Goal: Task Accomplishment & Management: Manage account settings

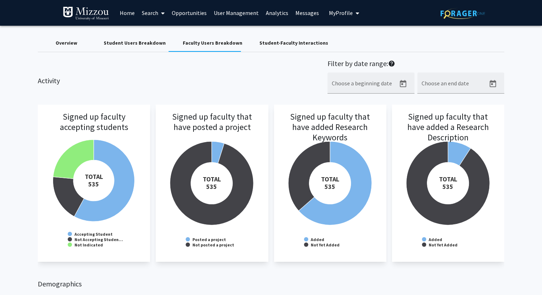
click at [145, 43] on div "Student Users Breakdown" at bounding box center [134, 42] width 62 height 7
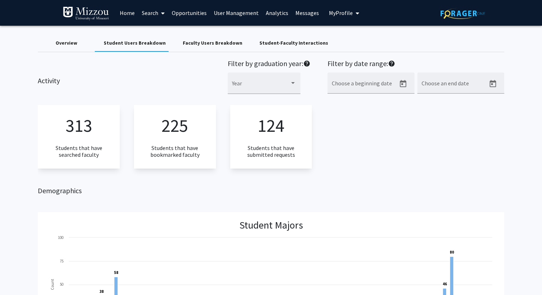
click at [341, 13] on span "My Profile" at bounding box center [341, 12] width 24 height 7
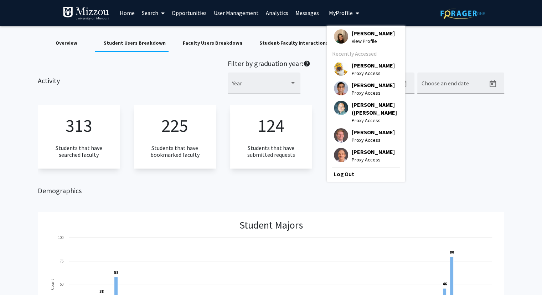
click at [352, 32] on span "[PERSON_NAME]" at bounding box center [373, 33] width 43 height 8
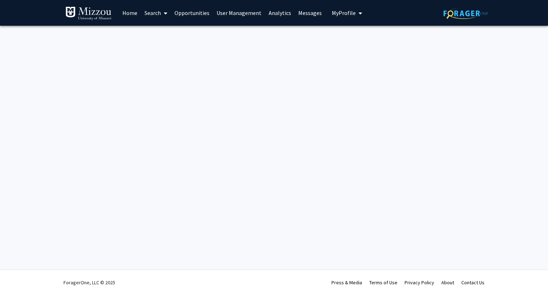
click at [238, 14] on link "User Management" at bounding box center [239, 12] width 52 height 25
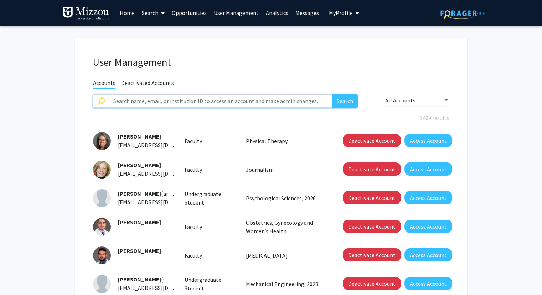
click at [250, 100] on input "text" at bounding box center [221, 101] width 224 height 14
type input "sarah bush"
click at [332, 94] on button "Search" at bounding box center [345, 101] width 26 height 14
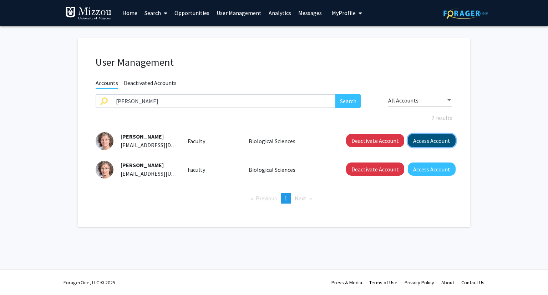
click at [424, 141] on button "Access Account" at bounding box center [432, 140] width 48 height 13
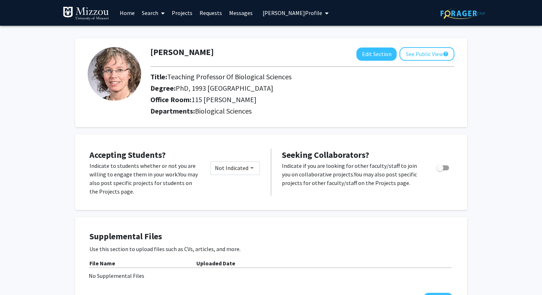
click at [304, 13] on span "Sarah Bush's Profile" at bounding box center [293, 12] width 60 height 7
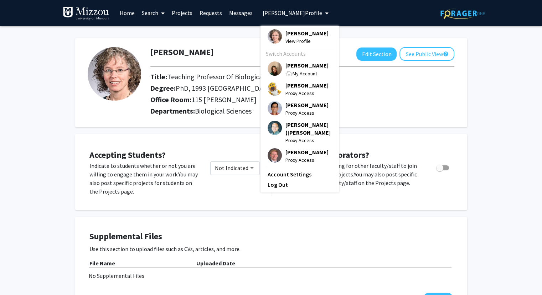
click at [292, 64] on span "[PERSON_NAME]" at bounding box center [307, 65] width 43 height 8
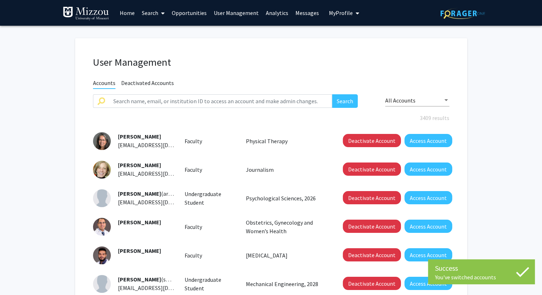
click at [232, 15] on link "User Management" at bounding box center [236, 12] width 52 height 25
click at [248, 101] on input "text" at bounding box center [221, 101] width 224 height 14
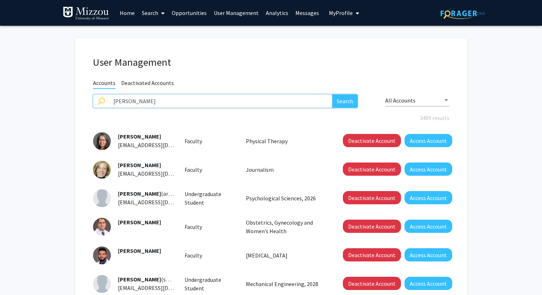
type input "sarah bush"
click at [332, 94] on button "Search" at bounding box center [345, 101] width 26 height 14
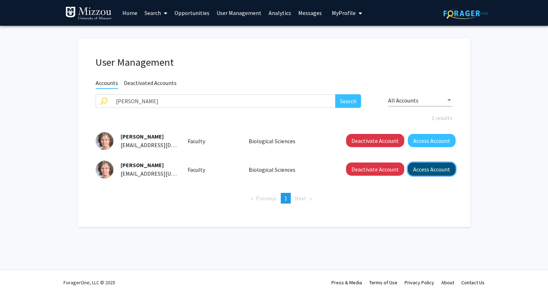
click at [422, 170] on button "Access Account" at bounding box center [432, 168] width 48 height 13
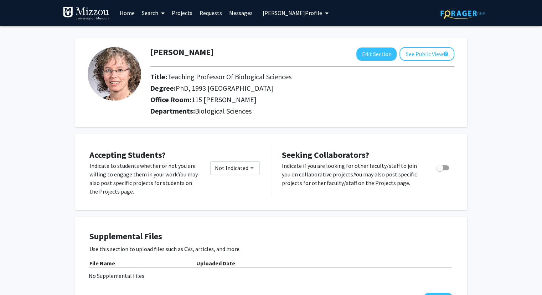
click at [298, 12] on span "Sarah Bush's Profile" at bounding box center [293, 12] width 60 height 7
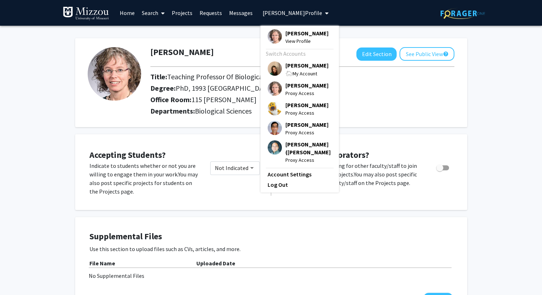
click at [287, 65] on span "[PERSON_NAME]" at bounding box center [307, 65] width 43 height 8
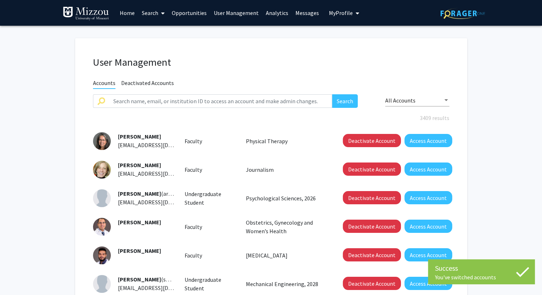
click at [235, 15] on link "User Management" at bounding box center [236, 12] width 52 height 25
click at [255, 103] on input "text" at bounding box center [221, 101] width 224 height 14
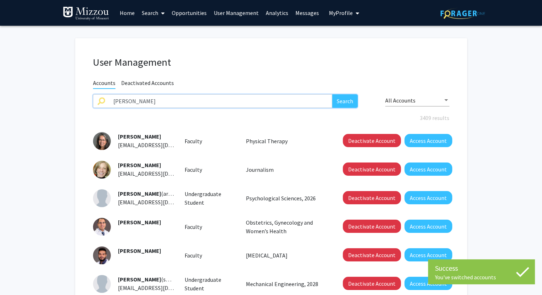
type input "sarah bush"
click at [332, 94] on button "Search" at bounding box center [345, 101] width 26 height 14
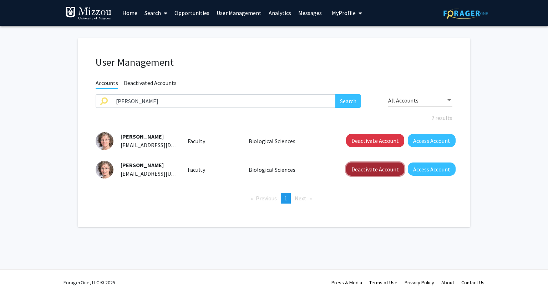
click at [388, 168] on button "Deactivate Account" at bounding box center [375, 168] width 58 height 13
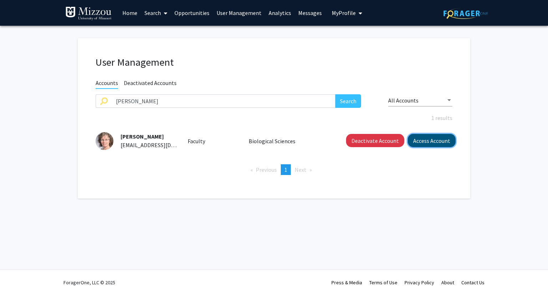
click at [421, 143] on button "Access Account" at bounding box center [432, 140] width 48 height 13
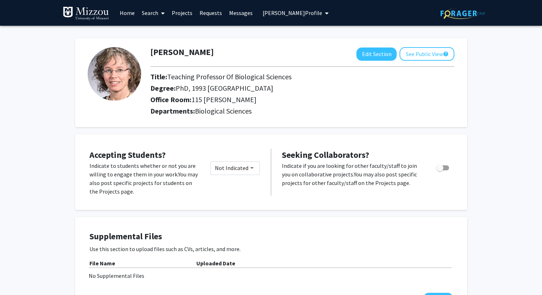
click at [288, 12] on span "Sarah Bush's Profile" at bounding box center [293, 12] width 60 height 7
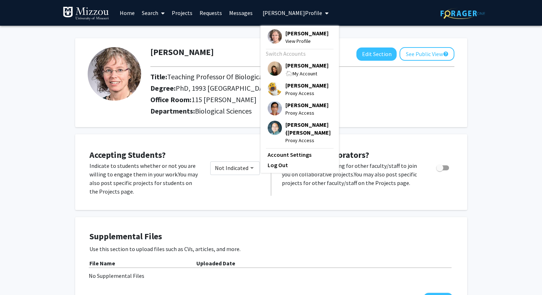
click at [294, 66] on span "[PERSON_NAME]" at bounding box center [307, 65] width 43 height 8
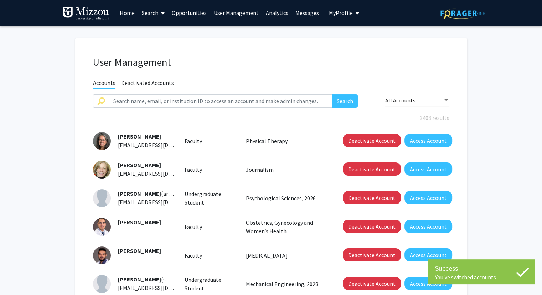
click at [36, 78] on fg-user-management "User Management Accounts Deactivated Accounts Search All Accounts 3408 results …" at bounding box center [271, 248] width 542 height 445
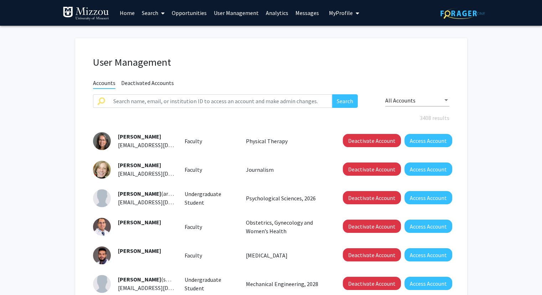
click at [408, 100] on span "All Accounts" at bounding box center [400, 100] width 30 height 7
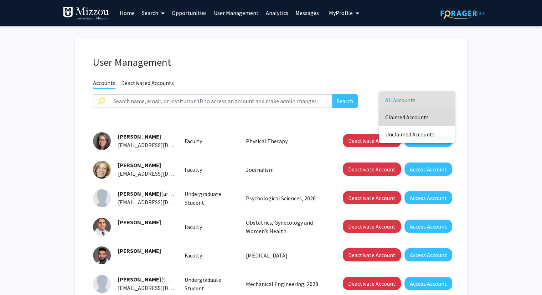
click at [408, 117] on span "Claimed Accounts" at bounding box center [417, 116] width 64 height 17
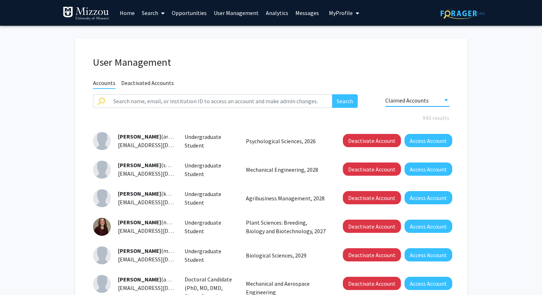
click at [402, 99] on span "Claimed Accounts" at bounding box center [407, 100] width 44 height 7
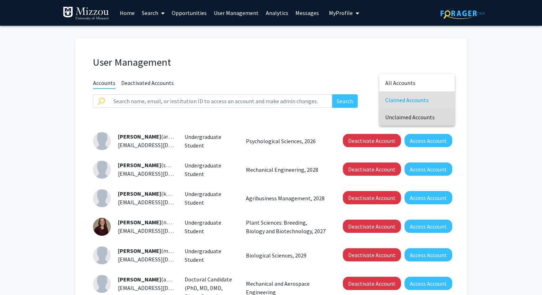
click at [404, 119] on span "Unclaimed Accounts" at bounding box center [417, 116] width 64 height 17
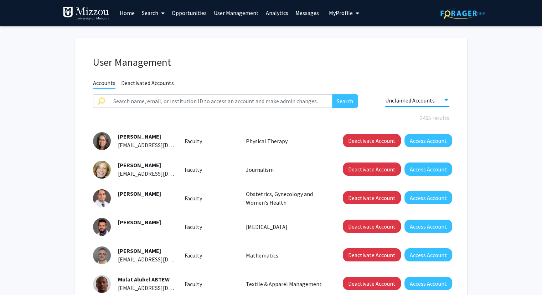
click at [398, 101] on span "Unclaimed Accounts" at bounding box center [410, 100] width 50 height 7
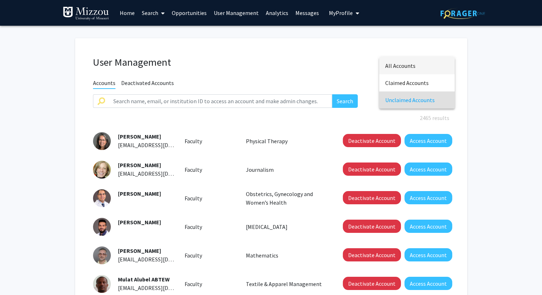
click at [389, 66] on span "All Accounts" at bounding box center [417, 65] width 64 height 17
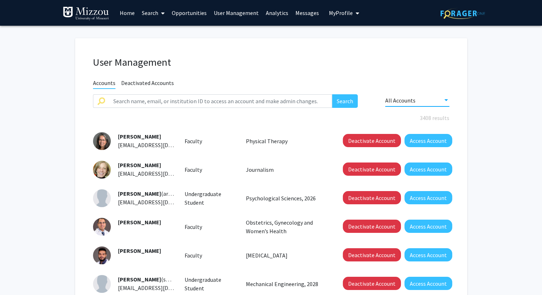
click at [372, 47] on div "User Management Accounts Deactivated Accounts Search All Accounts 3408 results …" at bounding box center [271, 246] width 392 height 417
click at [125, 13] on link "Home" at bounding box center [127, 12] width 22 height 25
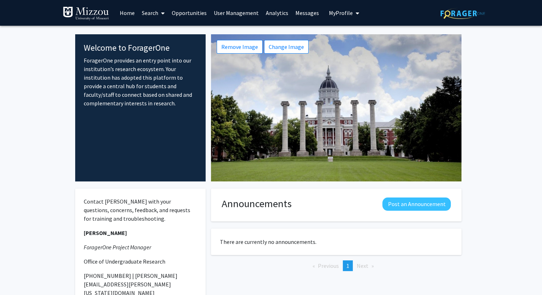
click at [280, 15] on link "Analytics" at bounding box center [277, 12] width 30 height 25
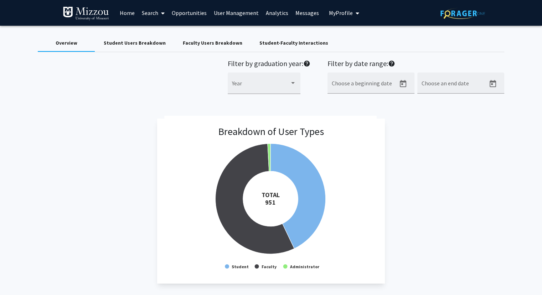
click at [218, 45] on div "Faculty Users Breakdown" at bounding box center [213, 42] width 60 height 7
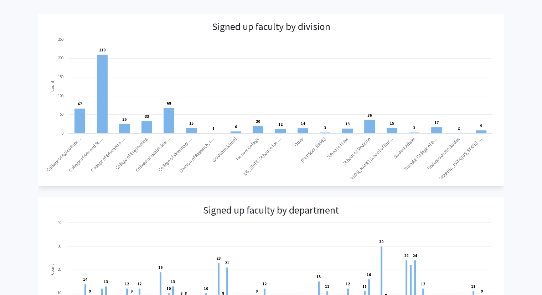
scroll to position [302, 0]
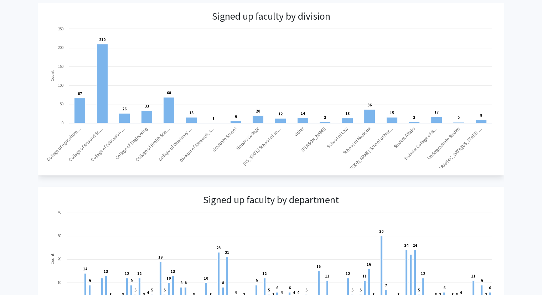
click at [127, 183] on div "Signed up faculty by division Created with Highcharts 9.3.3 Count 67 ​ 67 210 ​…" at bounding box center [271, 180] width 466 height 355
click at [112, 179] on div "Signed up faculty by division Created with Highcharts 9.3.3 Count 67 ​ 67 210 ​…" at bounding box center [271, 180] width 466 height 355
click at [361, 19] on app-faculty-by-division-breakdown "Signed up faculty by division Created with Highcharts 9.3.3 Count 67 ​ 67 210 ​…" at bounding box center [271, 89] width 466 height 172
click at [149, 178] on div "Signed up faculty by division Created with Highcharts 9.3.3 Count 67 ​ 67 210 ​…" at bounding box center [271, 180] width 466 height 355
click at [132, 180] on div "Signed up faculty by division Created with Highcharts 9.3.3 Count 67 ​ 67 210 ​…" at bounding box center [271, 180] width 466 height 355
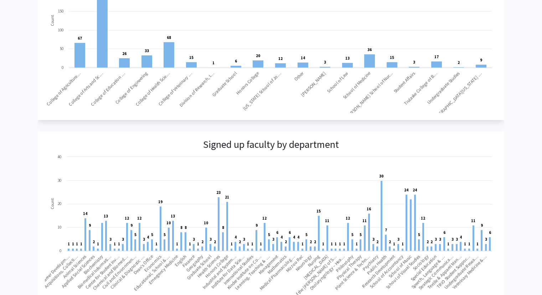
scroll to position [361, 0]
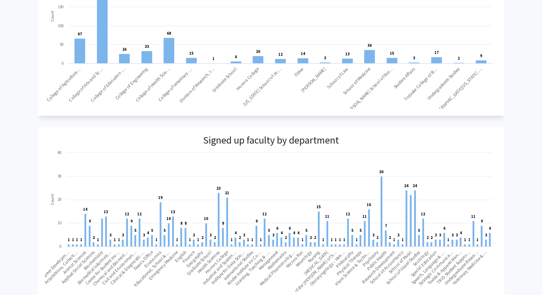
drag, startPoint x: 507, startPoint y: 127, endPoint x: 350, endPoint y: 155, distance: 159.1
click at [350, 155] on rect at bounding box center [270, 220] width 451 height 143
drag, startPoint x: 520, startPoint y: 178, endPoint x: 173, endPoint y: 226, distance: 350.2
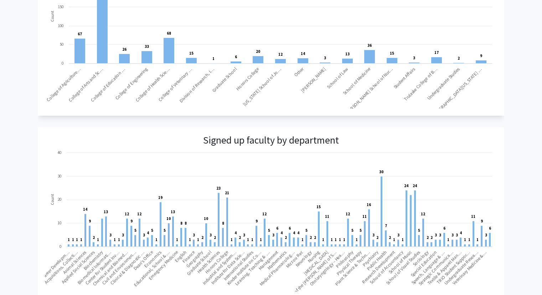
click at [173, 226] on rect at bounding box center [173, 231] width 2 height 30
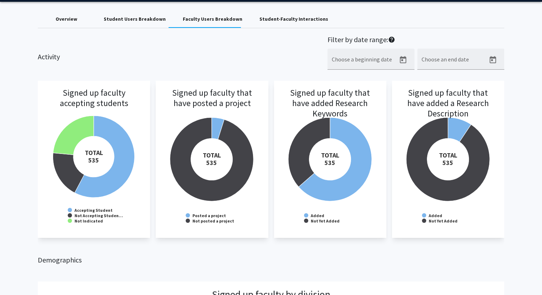
scroll to position [0, 0]
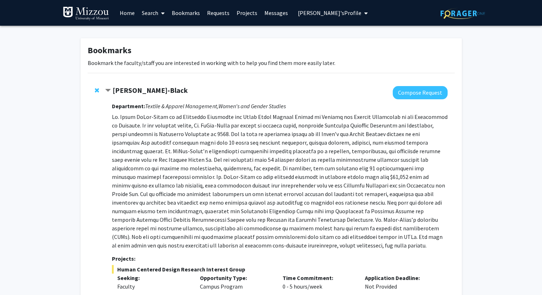
click at [334, 13] on span "Truman Tiger's Profile" at bounding box center [329, 12] width 63 height 7
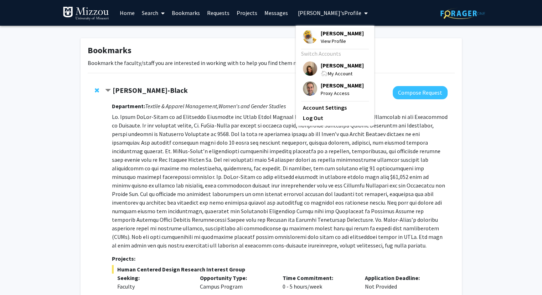
click at [336, 66] on span "[PERSON_NAME]" at bounding box center [342, 65] width 43 height 8
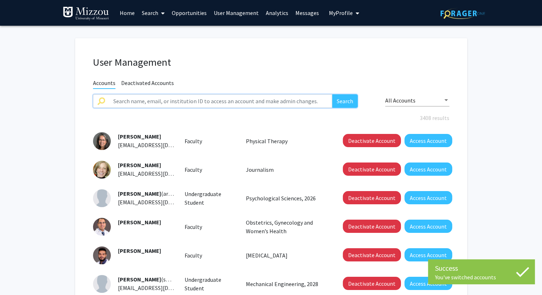
click at [302, 102] on input "text" at bounding box center [221, 101] width 224 height 14
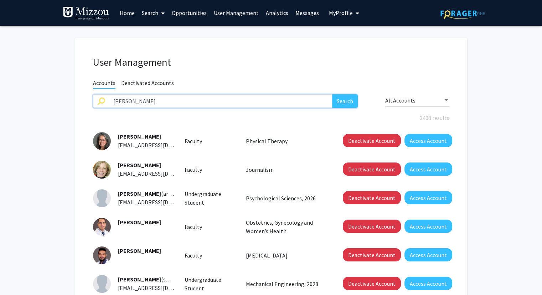
type input "william meyers"
click at [332, 94] on button "Search" at bounding box center [345, 101] width 26 height 14
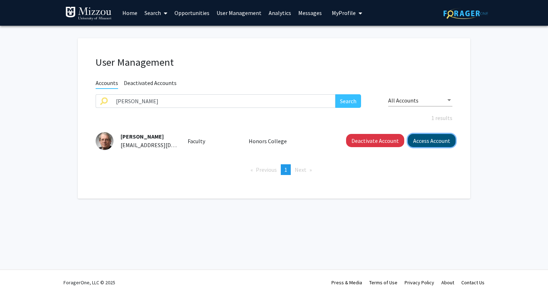
click at [417, 143] on button "Access Account" at bounding box center [432, 140] width 48 height 13
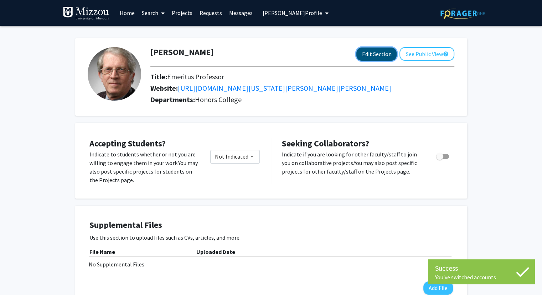
click at [364, 54] on button "Edit Section" at bounding box center [377, 53] width 40 height 13
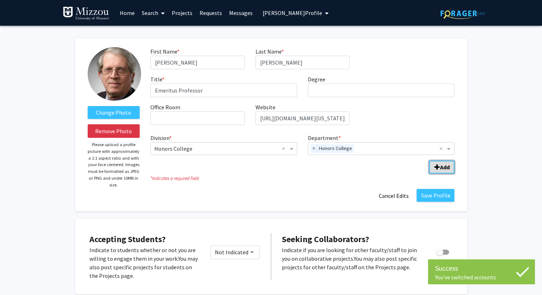
click at [435, 167] on span "Add Division/Department" at bounding box center [437, 167] width 6 height 6
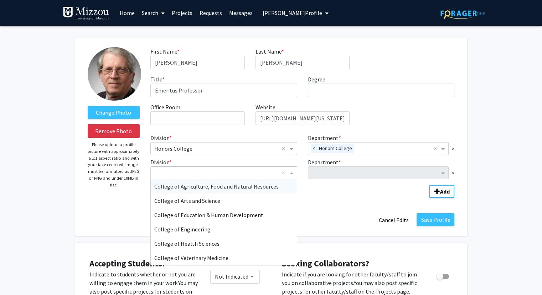
click at [291, 172] on span "Division" at bounding box center [292, 172] width 9 height 9
click at [257, 187] on span "College of Agriculture, Food and Natural Resources" at bounding box center [216, 186] width 124 height 7
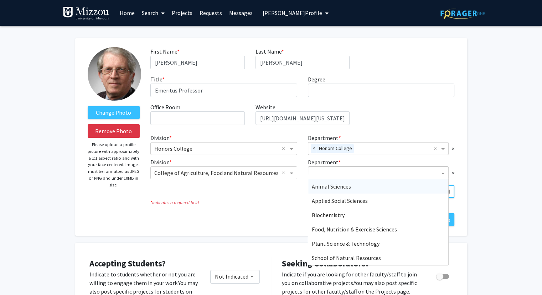
click at [323, 174] on input "Department" at bounding box center [376, 173] width 128 height 9
click at [323, 201] on span "Applied Social Sciences" at bounding box center [340, 200] width 56 height 7
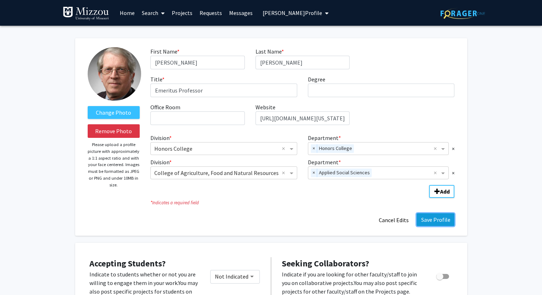
click at [436, 220] on button "Save Profile" at bounding box center [436, 219] width 38 height 13
